Goal: Information Seeking & Learning: Check status

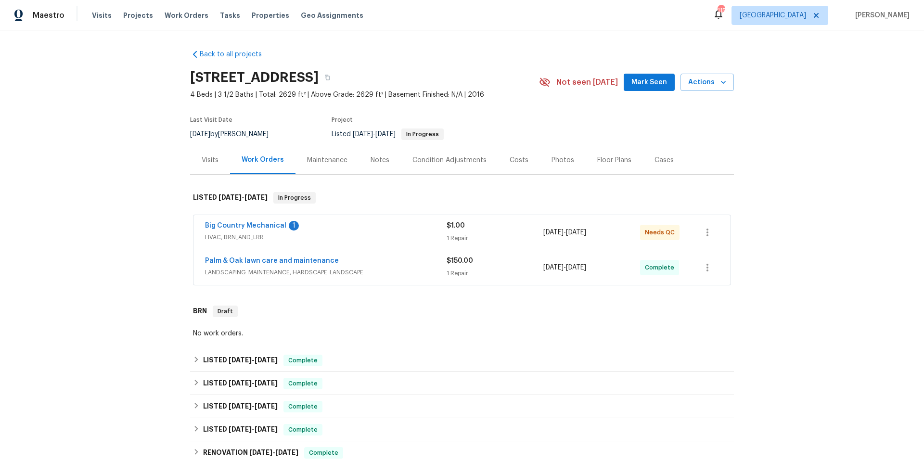
click at [374, 233] on span "HVAC, BRN_AND_LRR" at bounding box center [326, 238] width 242 height 10
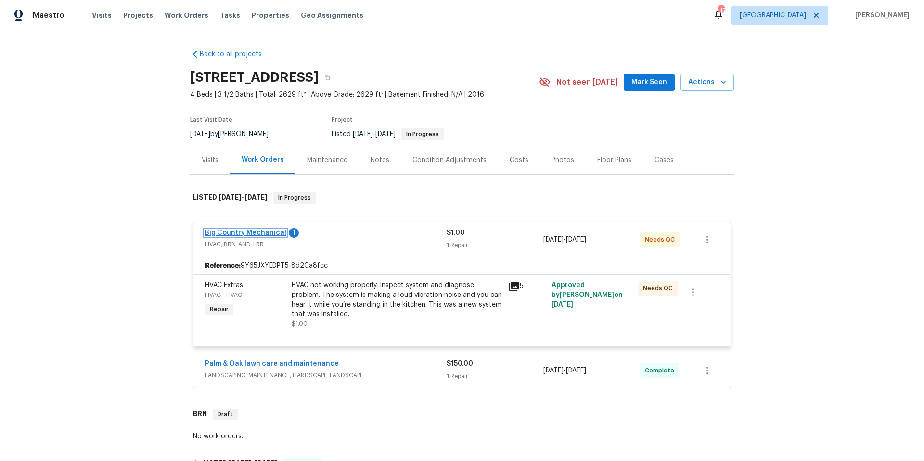
click at [241, 233] on link "Big Country Mechanical" at bounding box center [245, 233] width 81 height 7
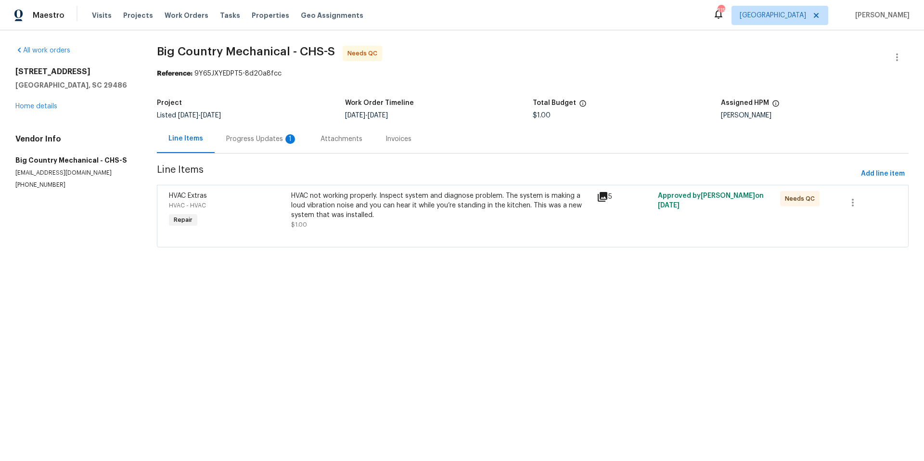
click at [263, 140] on div "Progress Updates 1" at bounding box center [261, 139] width 71 height 10
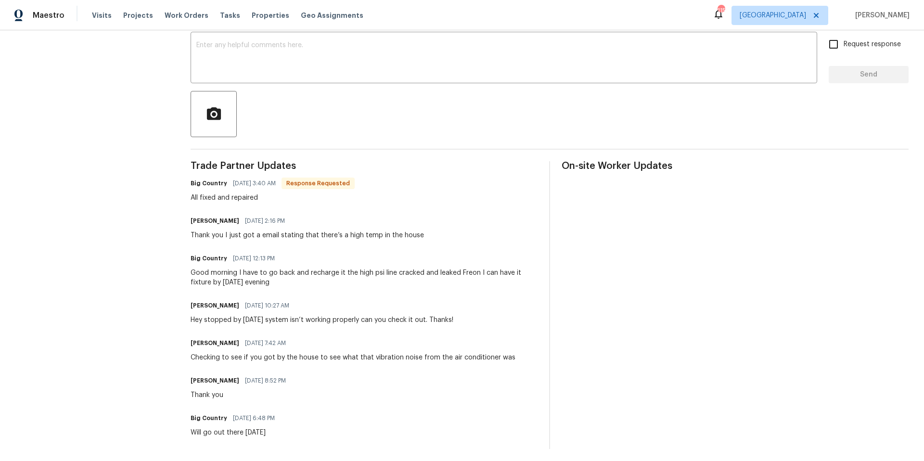
scroll to position [165, 0]
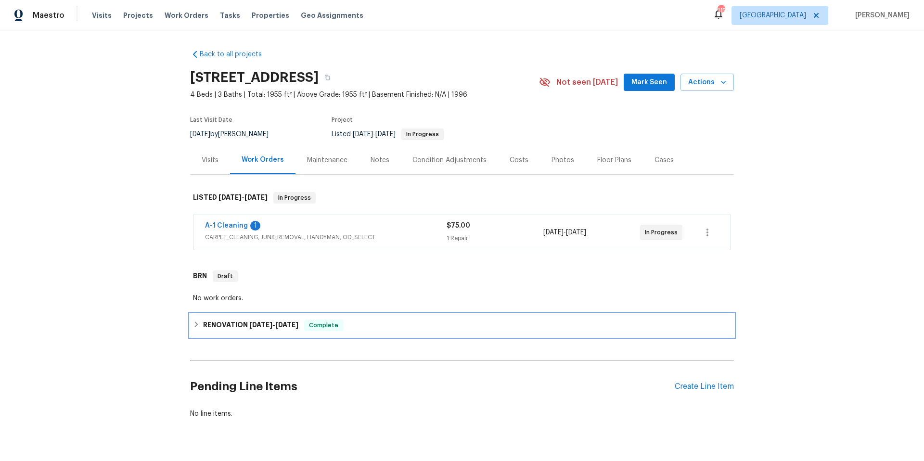
click at [379, 329] on div "RENOVATION [DATE] - [DATE] Complete" at bounding box center [462, 326] width 538 height 12
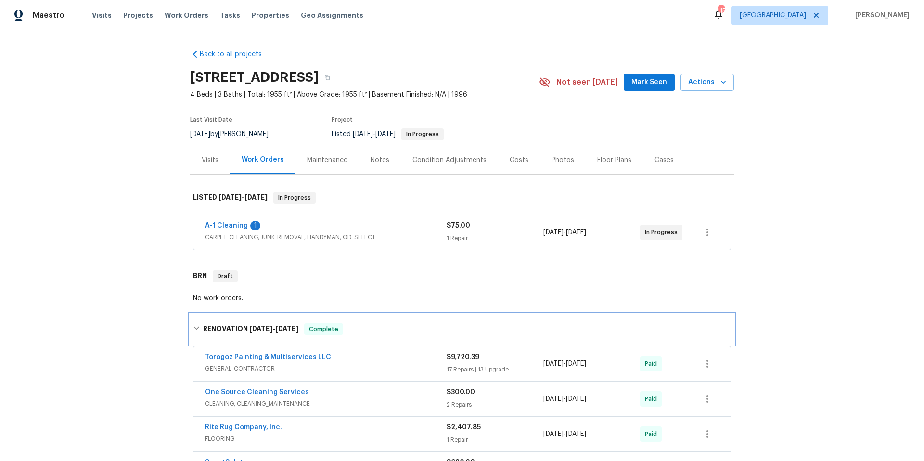
scroll to position [254, 0]
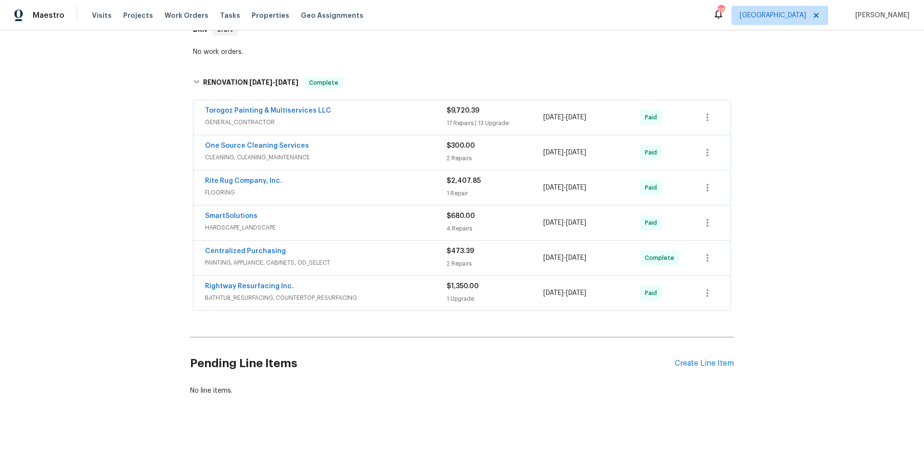
click at [369, 117] on span "GENERAL_CONTRACTOR" at bounding box center [326, 122] width 242 height 10
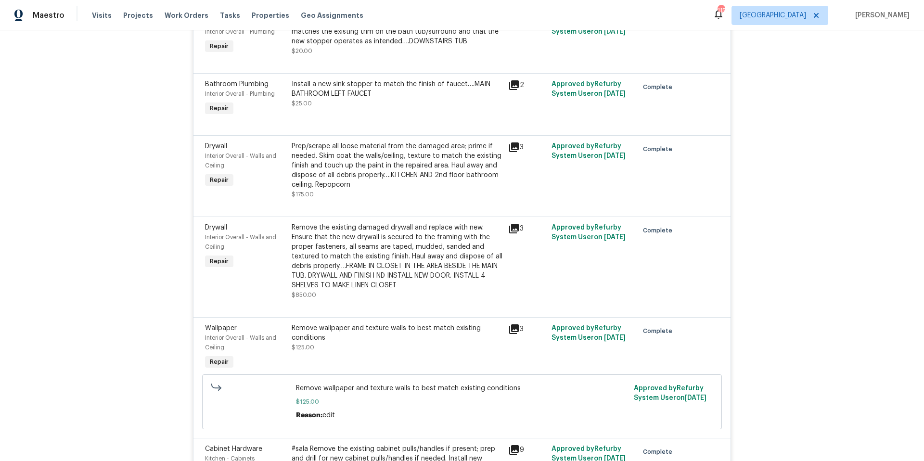
scroll to position [2318, 0]
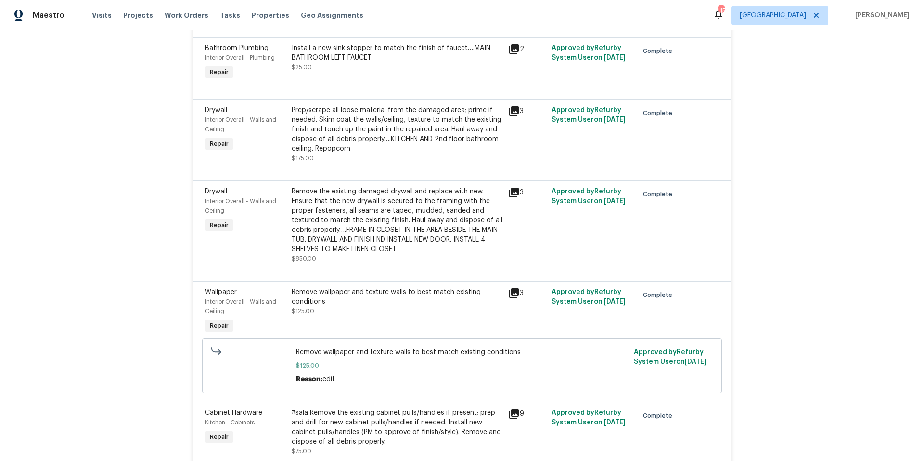
click at [512, 197] on icon at bounding box center [514, 193] width 10 height 10
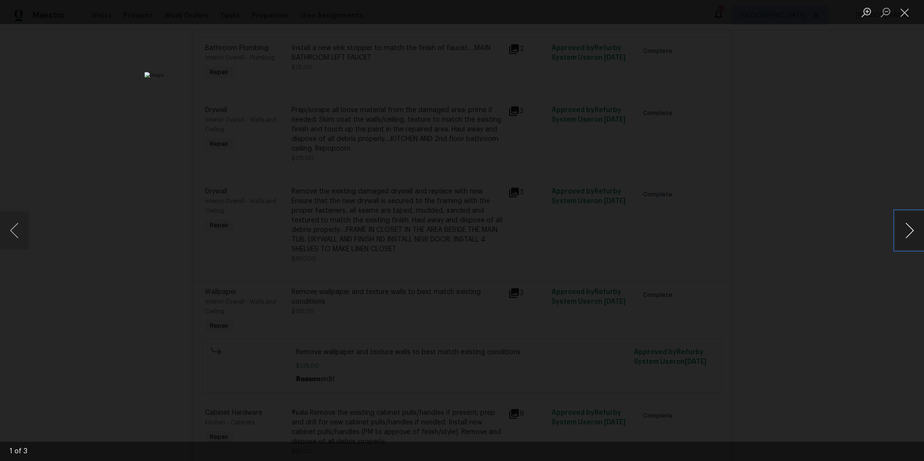
click at [910, 231] on button "Next image" at bounding box center [909, 230] width 29 height 39
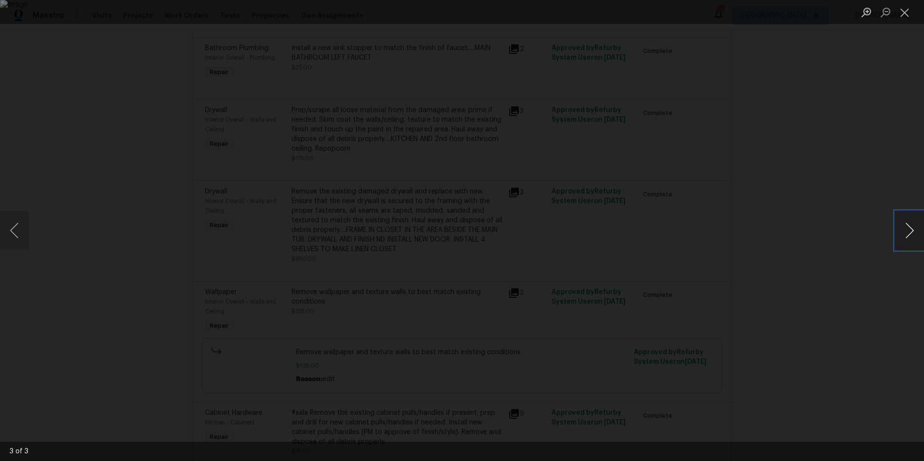
click at [910, 231] on button "Next image" at bounding box center [909, 230] width 29 height 39
click at [908, 10] on button "Close lightbox" at bounding box center [904, 12] width 19 height 17
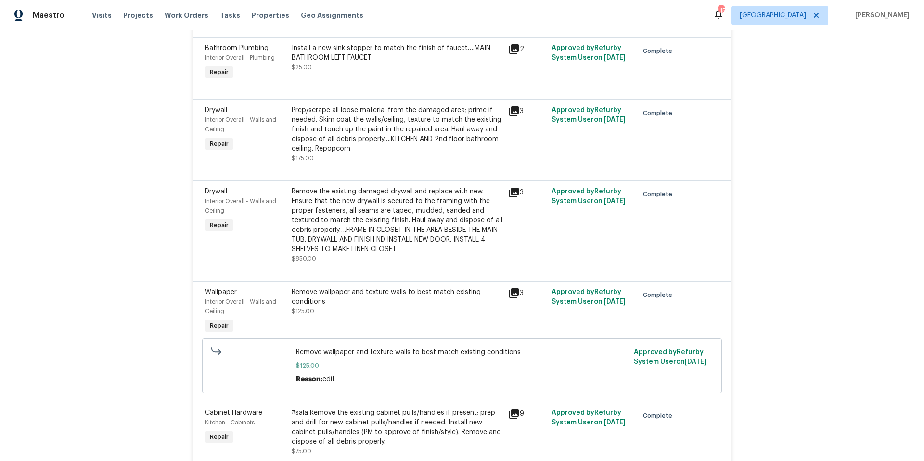
click at [510, 197] on icon at bounding box center [514, 193] width 10 height 10
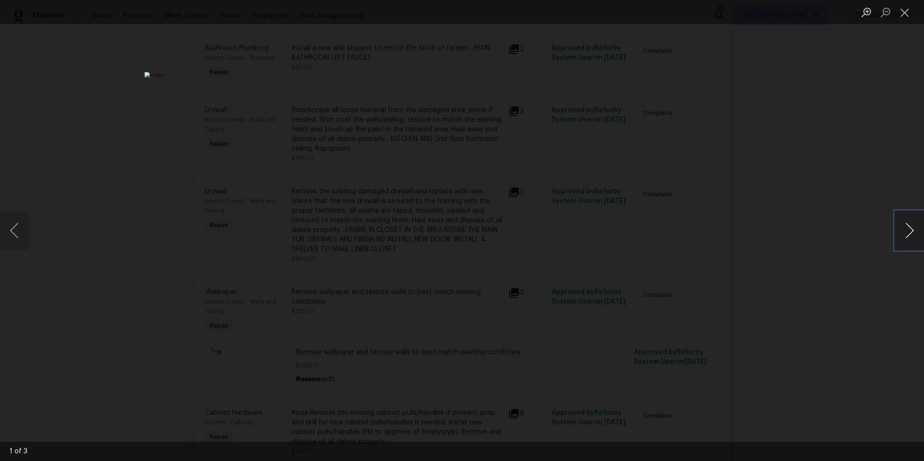
click at [909, 228] on button "Next image" at bounding box center [909, 230] width 29 height 39
click at [905, 11] on button "Close lightbox" at bounding box center [904, 12] width 19 height 17
